Goal: Task Accomplishment & Management: Manage account settings

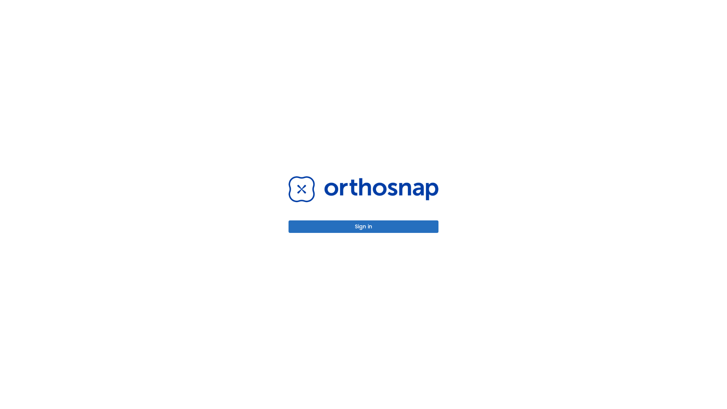
click at [364, 226] on button "Sign in" at bounding box center [364, 226] width 150 height 12
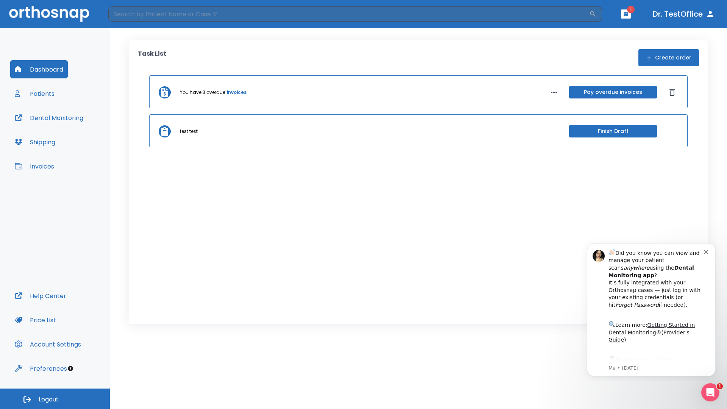
click at [55, 399] on span "Logout" at bounding box center [49, 399] width 20 height 8
